Goal: Transaction & Acquisition: Book appointment/travel/reservation

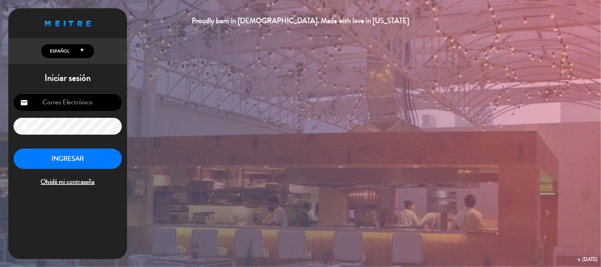
type input "[EMAIL_ADDRESS][DOMAIN_NAME]"
click at [50, 159] on button "INGRESAR" at bounding box center [68, 158] width 108 height 21
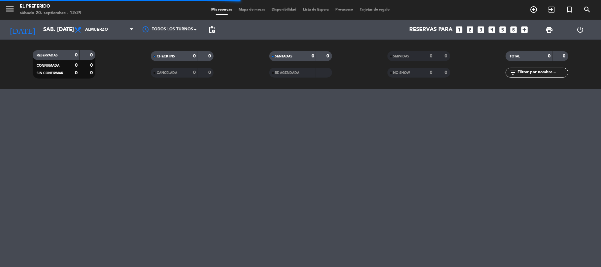
click at [494, 28] on icon "looks_4" at bounding box center [492, 29] width 9 height 9
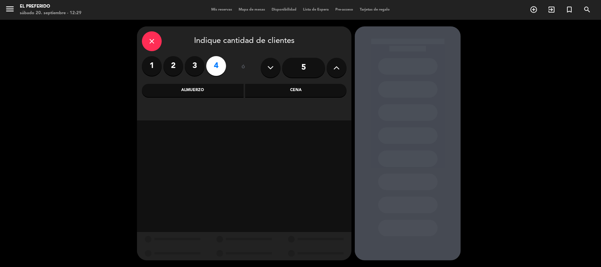
click at [258, 90] on div "Cena" at bounding box center [296, 90] width 102 height 13
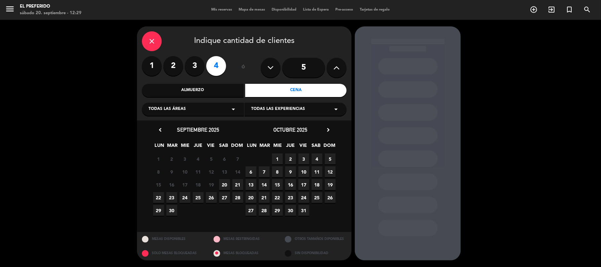
click at [221, 186] on span "20" at bounding box center [224, 184] width 11 height 11
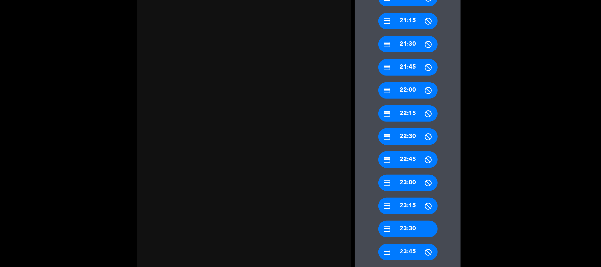
scroll to position [299, 0]
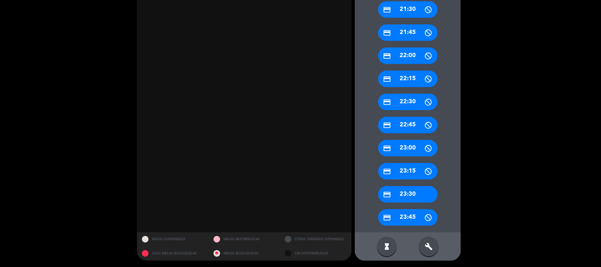
click at [436, 248] on div "build" at bounding box center [429, 247] width 20 height 20
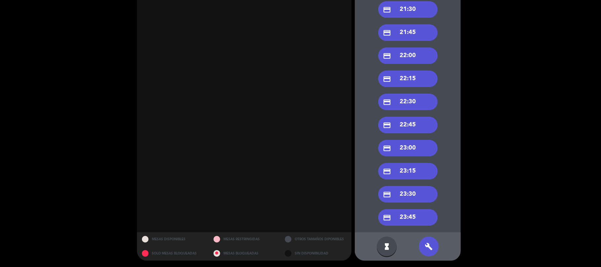
drag, startPoint x: 419, startPoint y: 150, endPoint x: 439, endPoint y: 188, distance: 42.2
click at [428, 195] on div "credit_card 23:30" at bounding box center [407, 194] width 59 height 16
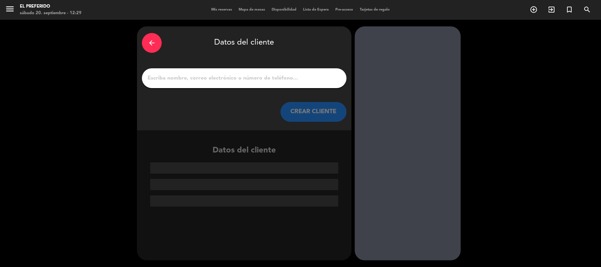
click at [229, 78] on input "1" at bounding box center [244, 78] width 195 height 9
paste input "[PERSON_NAME]"
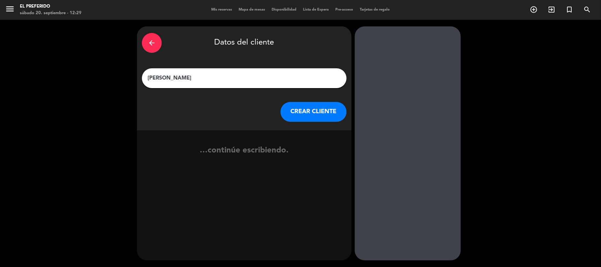
type input "[PERSON_NAME]"
click at [310, 107] on button "CREAR CLIENTE" at bounding box center [313, 112] width 66 height 20
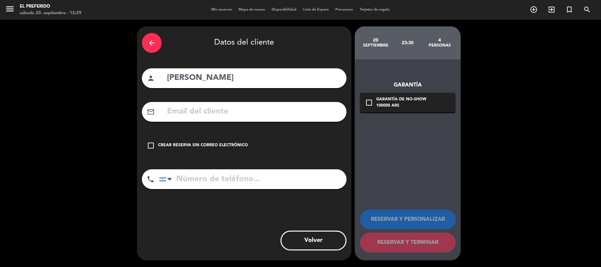
click at [256, 106] on input "text" at bounding box center [253, 112] width 175 height 14
paste input "[EMAIL_ADDRESS][DOMAIN_NAME]"
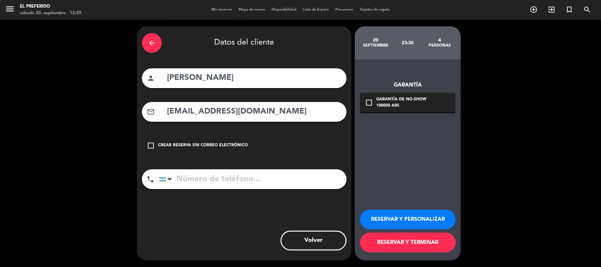
type input "[EMAIL_ADDRESS][DOMAIN_NAME]"
click at [256, 173] on input "tel" at bounding box center [252, 179] width 187 height 20
paste input "[PHONE_NUMBER]"
type input "[PHONE_NUMBER]"
click at [417, 213] on button "RESERVAR Y PERSONALIZAR" at bounding box center [408, 220] width 96 height 20
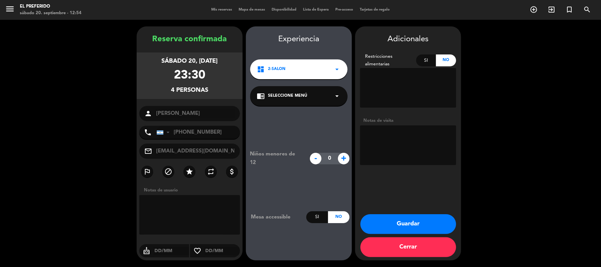
click at [406, 147] on textarea at bounding box center [408, 145] width 96 height 40
click at [406, 140] on textarea at bounding box center [408, 145] width 96 height 40
click at [400, 227] on button "Guardar" at bounding box center [408, 224] width 96 height 20
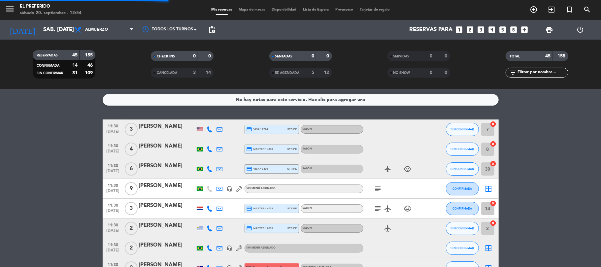
click at [499, 32] on icon "looks_5" at bounding box center [503, 29] width 9 height 9
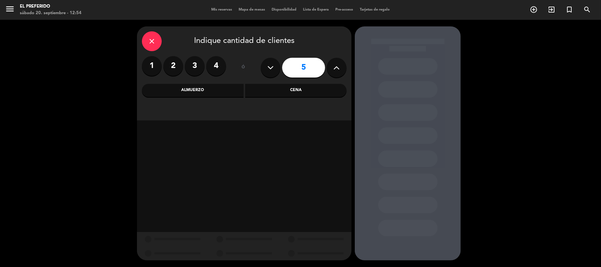
click at [270, 86] on div "Cena" at bounding box center [296, 90] width 102 height 13
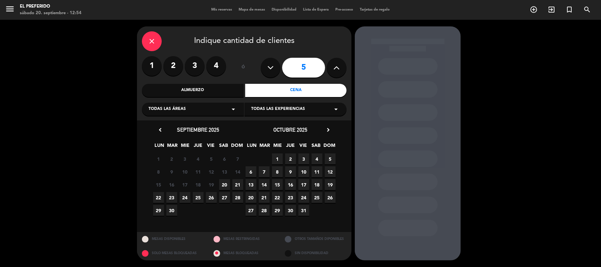
click at [210, 199] on span "26" at bounding box center [211, 197] width 11 height 11
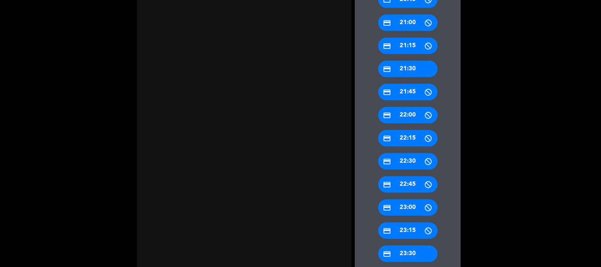
scroll to position [299, 0]
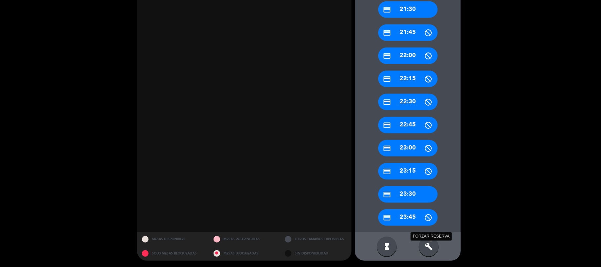
click at [426, 245] on icon "build" at bounding box center [429, 247] width 8 height 8
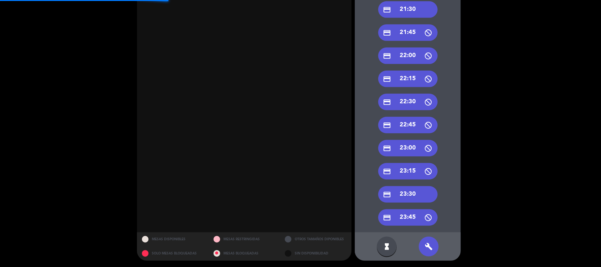
scroll to position [255, 0]
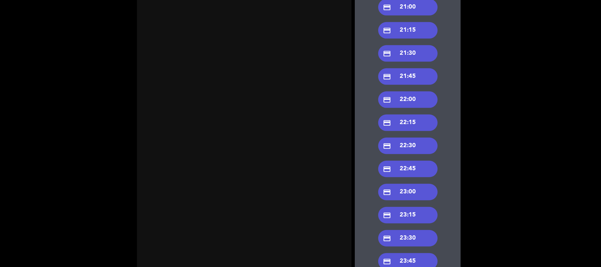
click at [414, 54] on div "credit_card 21:30" at bounding box center [407, 53] width 59 height 16
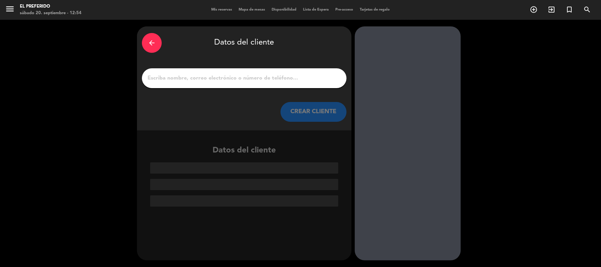
scroll to position [0, 0]
click at [198, 77] on input "1" at bounding box center [244, 78] width 195 height 9
paste input "WINES OF [GEOGRAPHIC_DATA]"
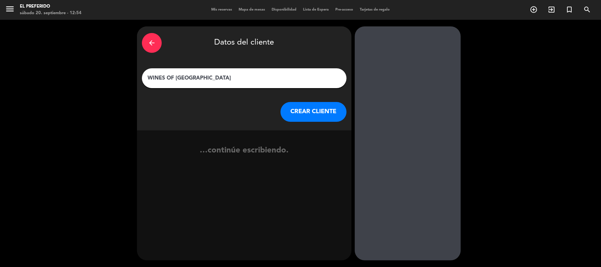
type input "WINES OF [GEOGRAPHIC_DATA]"
click at [308, 110] on button "CREAR CLIENTE" at bounding box center [313, 112] width 66 height 20
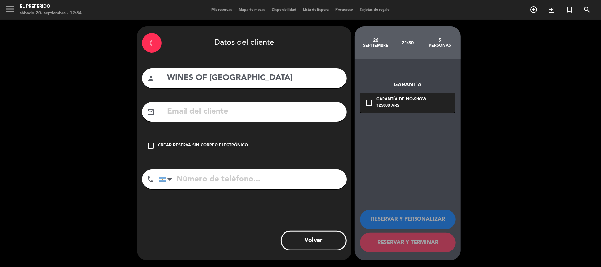
click at [235, 115] on input "text" at bounding box center [253, 112] width 175 height 14
paste input "[EMAIL_ADDRESS][DOMAIN_NAME]"
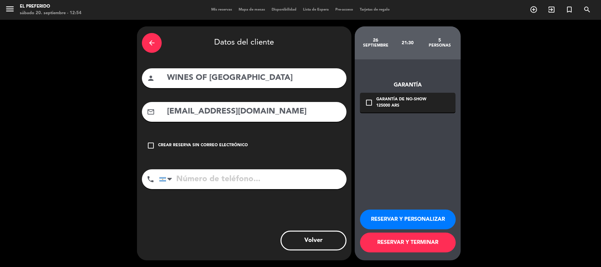
type input "[EMAIL_ADDRESS][DOMAIN_NAME]"
drag, startPoint x: 244, startPoint y: 197, endPoint x: 248, endPoint y: 186, distance: 11.3
click at [246, 193] on div "arrow_back Datos del cliente person WINES OF [GEOGRAPHIC_DATA] mail_outline [EM…" at bounding box center [244, 143] width 214 height 234
click at [248, 186] on input "tel" at bounding box center [252, 179] width 187 height 20
paste input "2616826868"
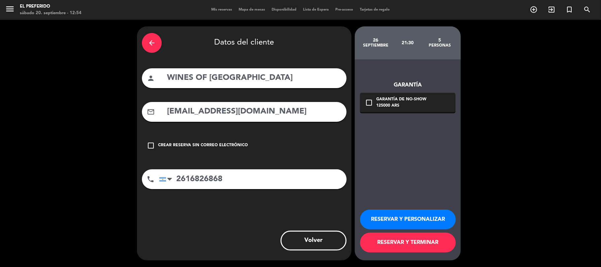
type input "2616826868"
click at [391, 218] on button "RESERVAR Y PERSONALIZAR" at bounding box center [408, 220] width 96 height 20
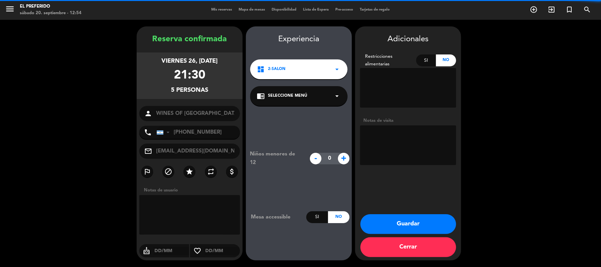
click at [427, 133] on textarea at bounding box center [408, 145] width 96 height 40
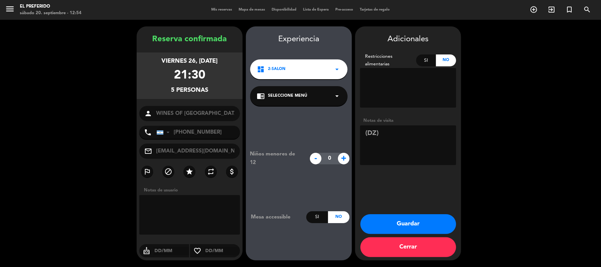
type textarea "(DZ)"
drag, startPoint x: 222, startPoint y: 90, endPoint x: 147, endPoint y: 32, distance: 95.3
click at [147, 32] on div "Reserva confirmada viernes 26, [DATE] 21:30 5 personas person WINES OF [GEOGRAP…" at bounding box center [190, 143] width 106 height 234
copy div "Reserva confirmada viernes 26, [DATE] 21:30 5 personas"
click at [399, 222] on button "Guardar" at bounding box center [408, 224] width 96 height 20
